Goal: Information Seeking & Learning: Learn about a topic

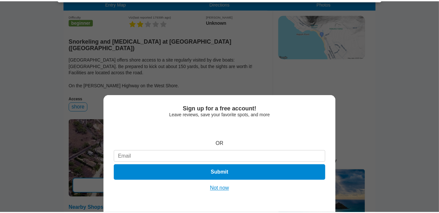
scroll to position [163, 0]
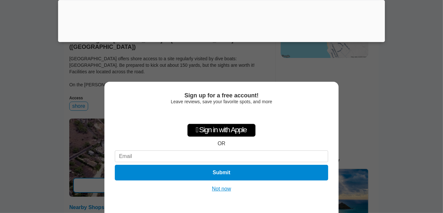
click at [223, 189] on button "Not now" at bounding box center [221, 189] width 23 height 7
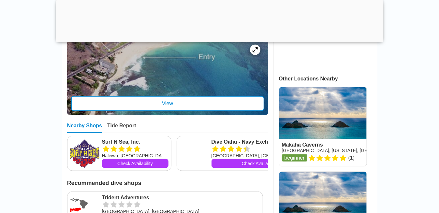
scroll to position [293, 0]
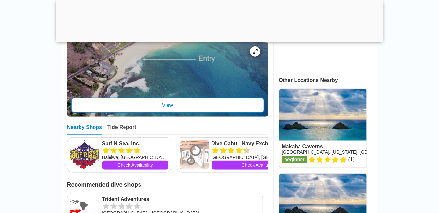
click at [196, 105] on div "View" at bounding box center [167, 105] width 193 height 15
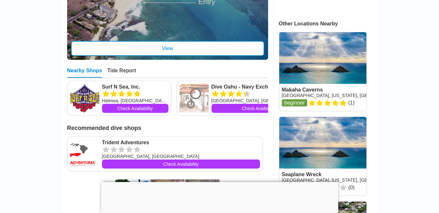
scroll to position [293, 0]
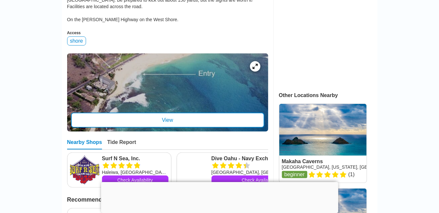
scroll to position [98, 0]
